Goal: Information Seeking & Learning: Learn about a topic

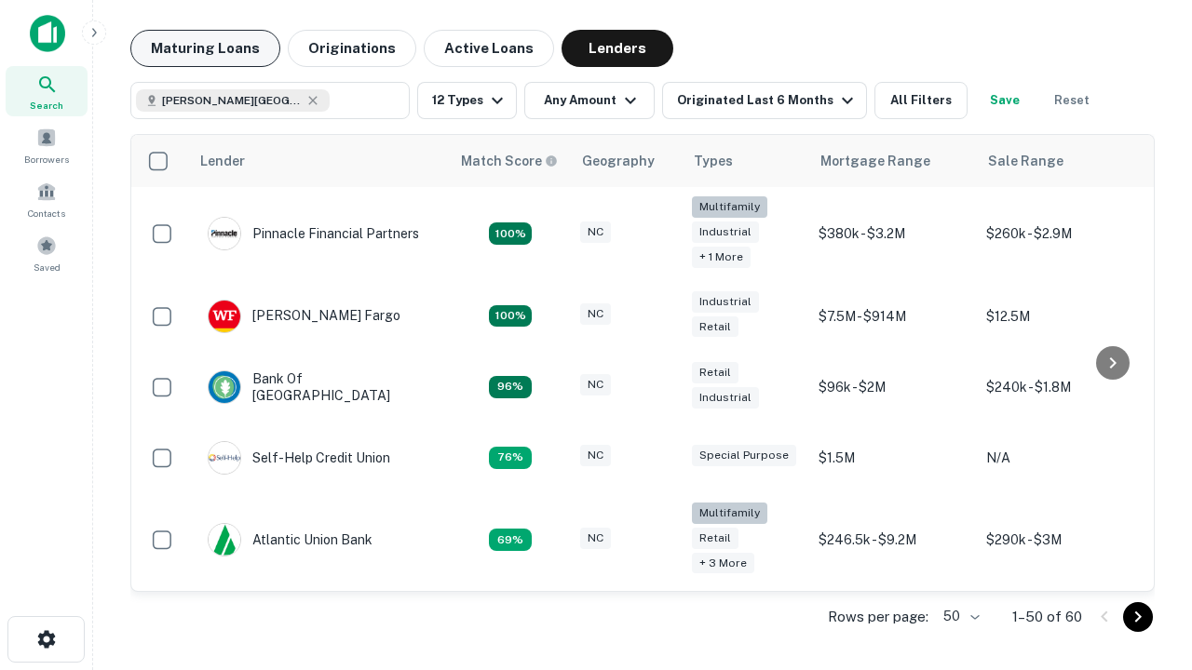
click at [205, 48] on button "Maturing Loans" at bounding box center [205, 48] width 150 height 37
